Goal: Find specific page/section

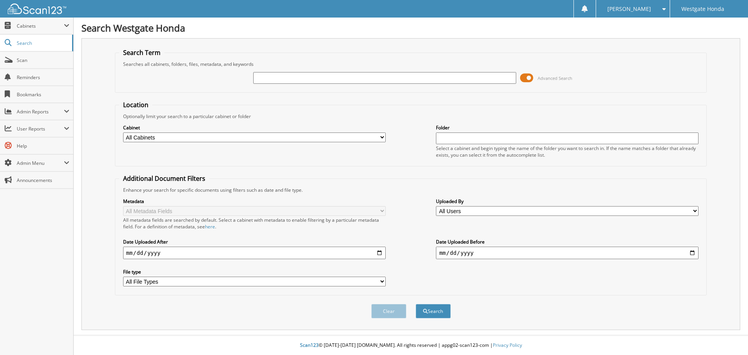
click at [317, 81] on input "text" at bounding box center [384, 78] width 263 height 12
click at [30, 24] on span "Cabinets" at bounding box center [40, 26] width 47 height 7
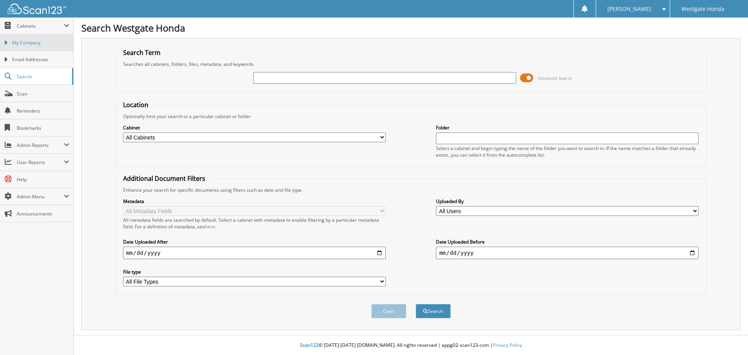
click at [30, 41] on span "My Company" at bounding box center [40, 42] width 57 height 7
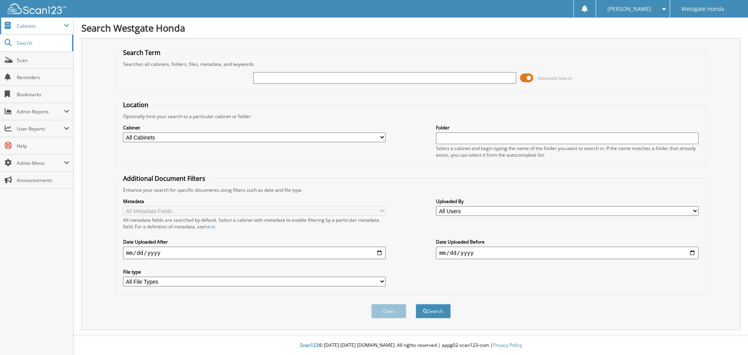
click at [35, 26] on span "Cabinets" at bounding box center [40, 26] width 47 height 7
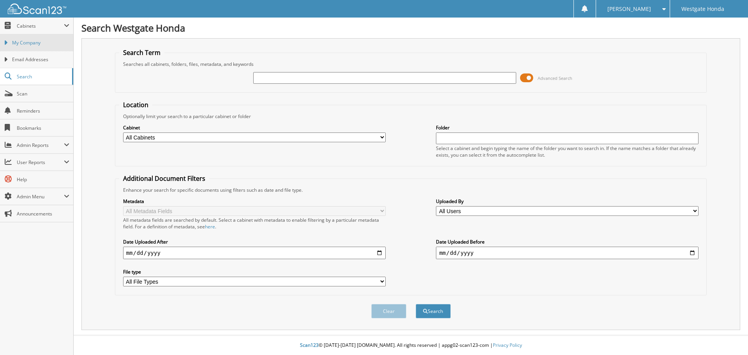
click at [40, 47] on link "My Company" at bounding box center [36, 42] width 73 height 17
